Goal: Information Seeking & Learning: Learn about a topic

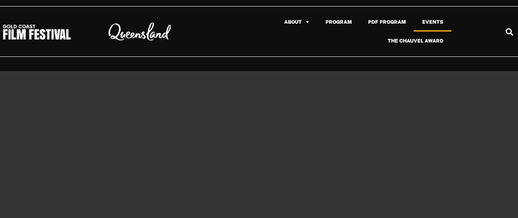
click at [440, 22] on link "Events" at bounding box center [433, 22] width 38 height 19
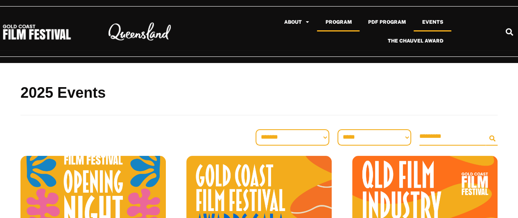
click at [337, 23] on link "Program" at bounding box center [338, 22] width 43 height 19
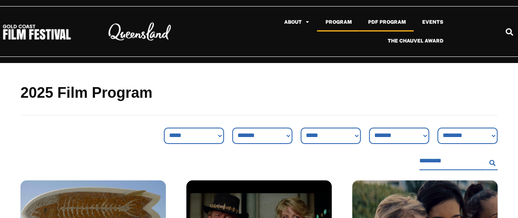
click at [396, 23] on link "PDF Program" at bounding box center [387, 22] width 54 height 19
